Goal: Task Accomplishment & Management: Manage account settings

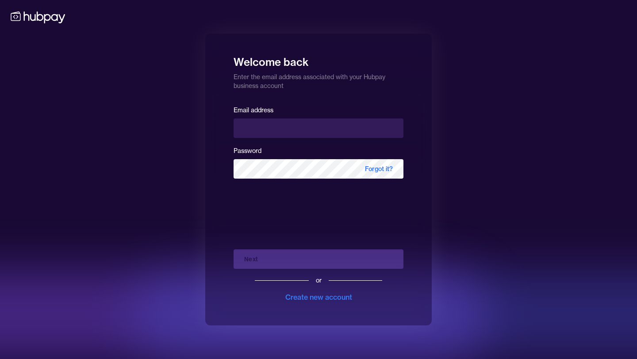
click at [275, 138] on div "Email address Password Forgot it?" at bounding box center [319, 144] width 170 height 81
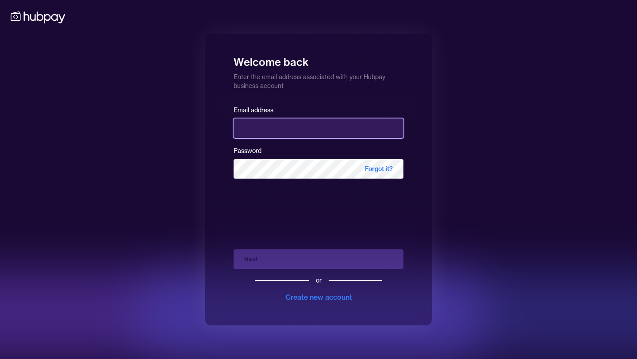
click at [272, 134] on input "email" at bounding box center [319, 128] width 170 height 19
click at [304, 134] on input "*******" at bounding box center [319, 128] width 170 height 19
type input "**********"
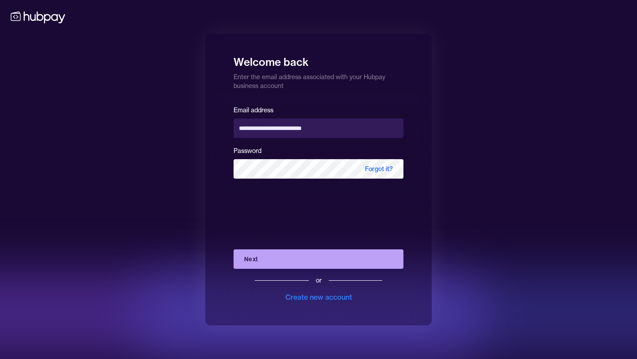
click at [280, 263] on button "Next" at bounding box center [319, 258] width 170 height 19
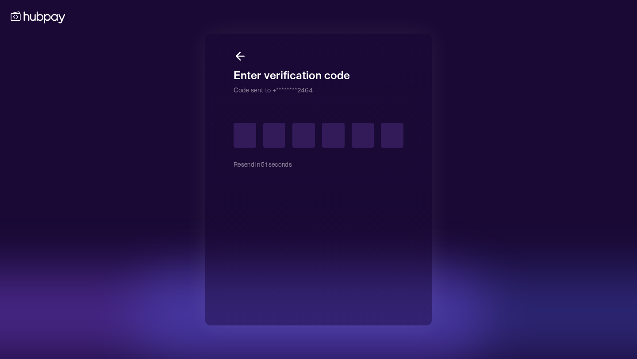
type input "*"
click at [305, 134] on input "*" at bounding box center [303, 135] width 23 height 25
type input "*"
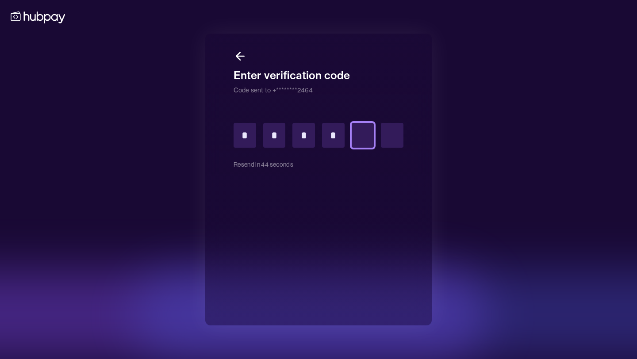
type input "*"
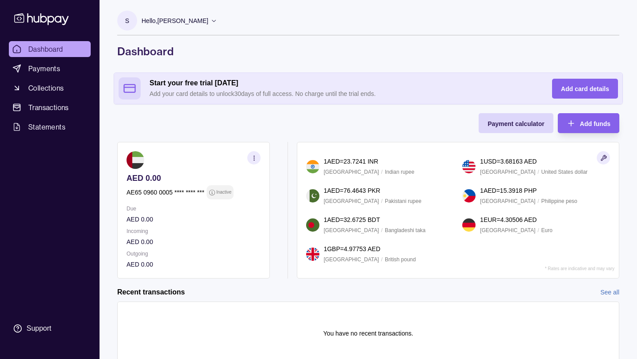
click at [176, 24] on p "Hello, [PERSON_NAME]" at bounding box center [175, 21] width 67 height 10
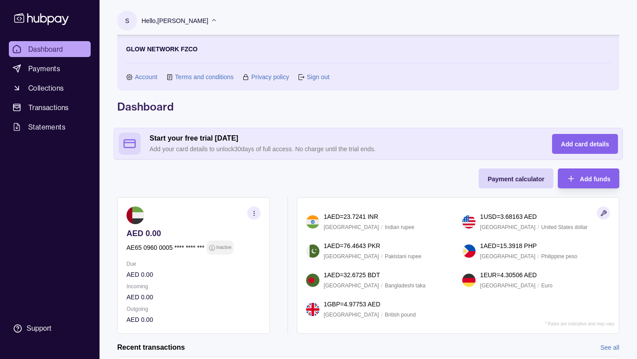
click at [146, 81] on link "Account" at bounding box center [146, 77] width 23 height 10
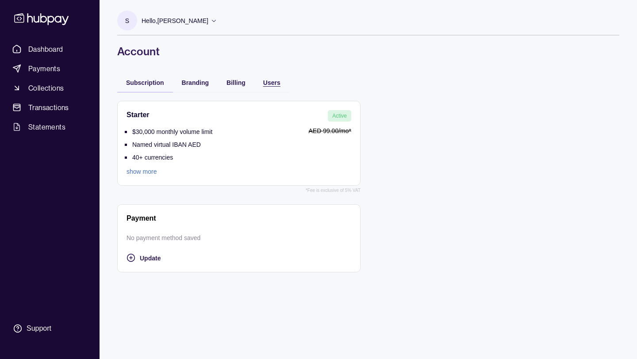
click at [272, 81] on span "Users" at bounding box center [271, 82] width 17 height 7
